Goal: Task Accomplishment & Management: Manage account settings

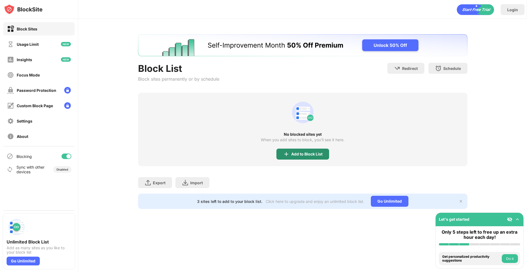
click at [288, 157] on img at bounding box center [286, 154] width 7 height 7
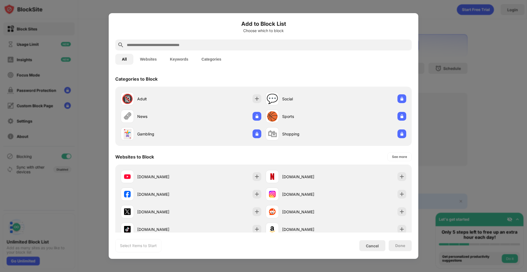
click at [186, 45] on input "text" at bounding box center [267, 45] width 283 height 7
paste input "**********"
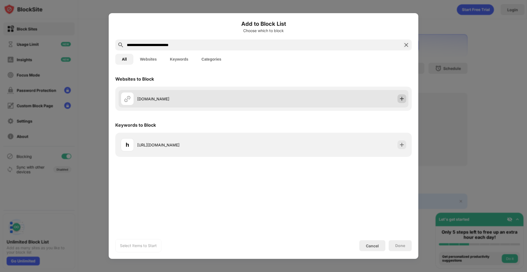
type input "**********"
click at [402, 100] on img at bounding box center [401, 98] width 5 height 5
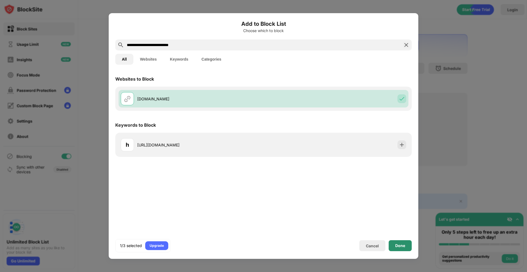
click at [390, 247] on div "Done" at bounding box center [400, 246] width 23 height 11
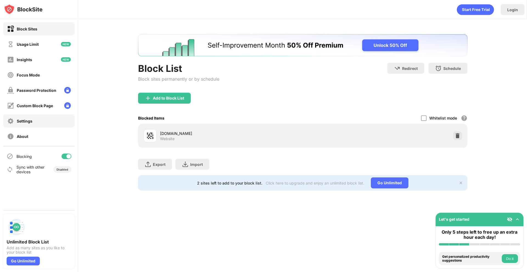
click at [45, 118] on div "Settings" at bounding box center [38, 120] width 71 height 13
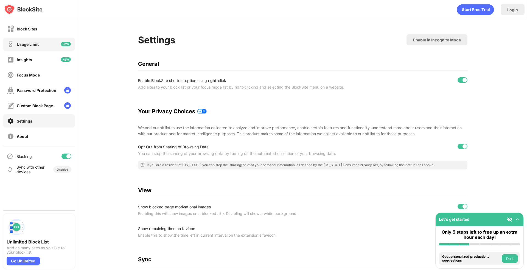
click at [48, 41] on div "Usage Limit" at bounding box center [38, 44] width 71 height 13
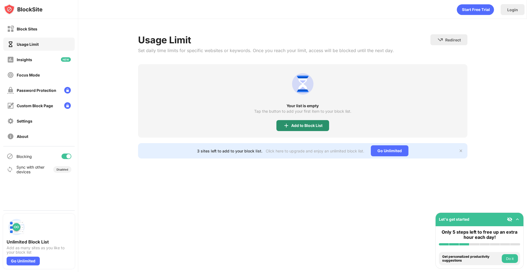
click at [305, 129] on div "Add to Block List" at bounding box center [302, 125] width 53 height 11
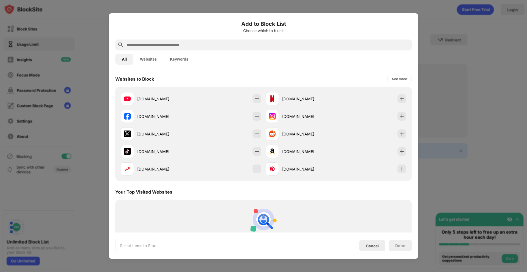
click at [515, 66] on div at bounding box center [263, 136] width 527 height 272
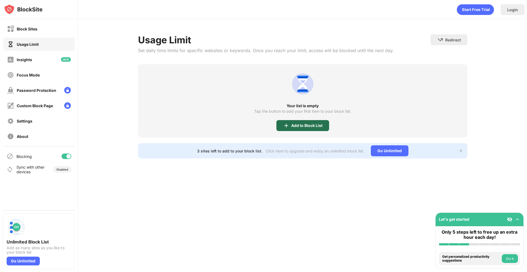
click at [298, 121] on div "Add to Block List" at bounding box center [302, 125] width 53 height 11
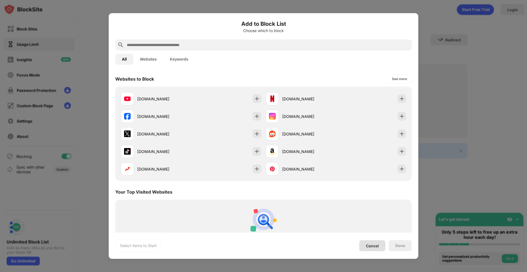
click at [369, 247] on div "Cancel" at bounding box center [372, 246] width 13 height 5
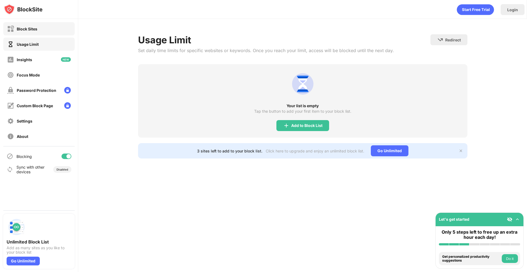
click at [44, 34] on div "Block Sites" at bounding box center [38, 28] width 71 height 13
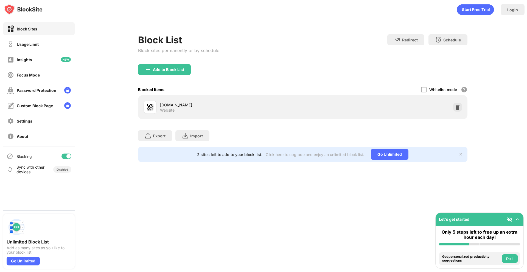
click at [198, 104] on div "[DOMAIN_NAME]" at bounding box center [231, 105] width 143 height 6
drag, startPoint x: 198, startPoint y: 104, endPoint x: 160, endPoint y: 104, distance: 38.2
click at [160, 104] on div "[DOMAIN_NAME]" at bounding box center [231, 105] width 143 height 6
click at [456, 107] on img at bounding box center [457, 107] width 5 height 5
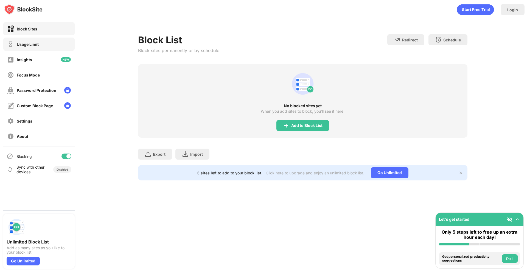
click at [34, 41] on div "Usage Limit" at bounding box center [23, 44] width 32 height 7
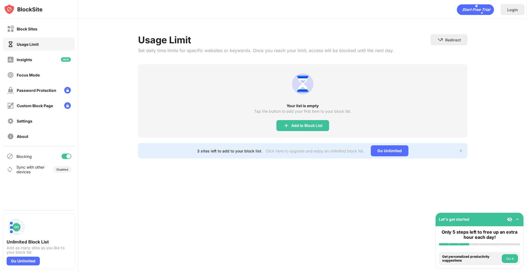
click at [305, 125] on div "Add to Block List" at bounding box center [306, 126] width 31 height 4
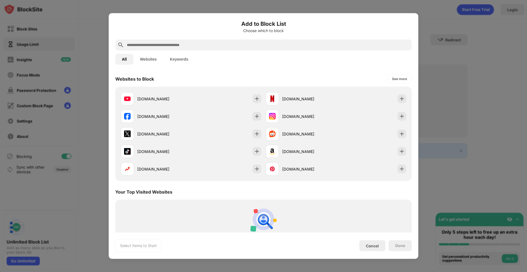
click at [141, 43] on input "text" at bounding box center [267, 45] width 283 height 7
paste input "**********"
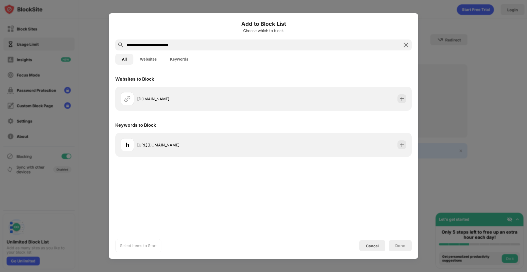
type input "**********"
click at [378, 219] on div "Websites to Block [DOMAIN_NAME] Keywords to Block h [URL][DOMAIN_NAME]" at bounding box center [264, 151] width 310 height 161
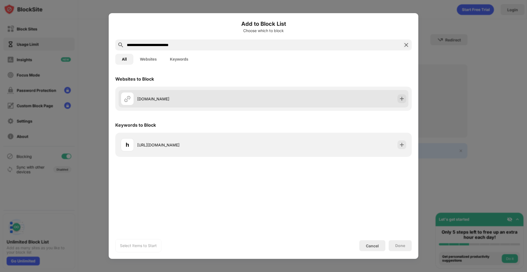
click at [404, 102] on div at bounding box center [402, 98] width 9 height 9
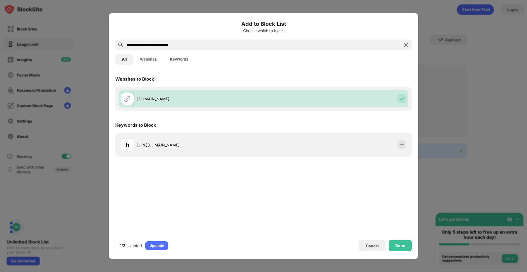
click at [400, 245] on div "Done" at bounding box center [400, 246] width 10 height 4
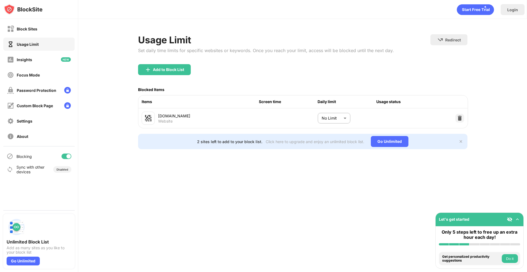
click at [338, 117] on body "Block Sites Usage Limit Insights Focus Mode Password Protection Custom Block Pa…" at bounding box center [263, 136] width 527 height 272
click at [323, 172] on p "15 minutes" at bounding box center [330, 175] width 28 height 6
click at [427, 170] on div "Login Usage Limit Set daily time limits for specific websites or keywords. Once…" at bounding box center [302, 136] width 449 height 272
click at [325, 122] on body "Block Sites Usage Limit Insights Focus Mode Password Protection Custom Block Pa…" at bounding box center [263, 136] width 527 height 272
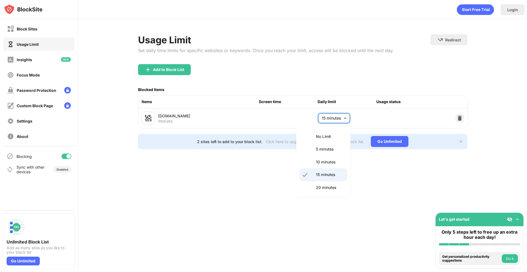
click at [329, 159] on p "10 minutes" at bounding box center [330, 162] width 28 height 6
type input "**"
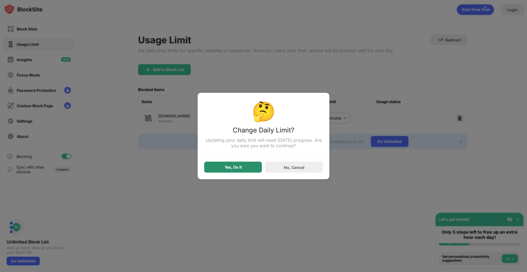
click at [234, 169] on div "Yes, Do It" at bounding box center [233, 167] width 17 height 4
